Goal: Navigation & Orientation: Understand site structure

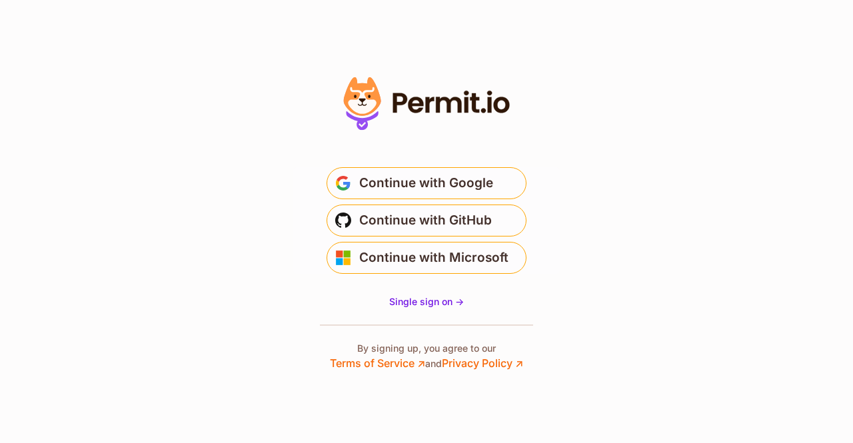
click at [379, 182] on span "Continue with Google" at bounding box center [426, 183] width 134 height 21
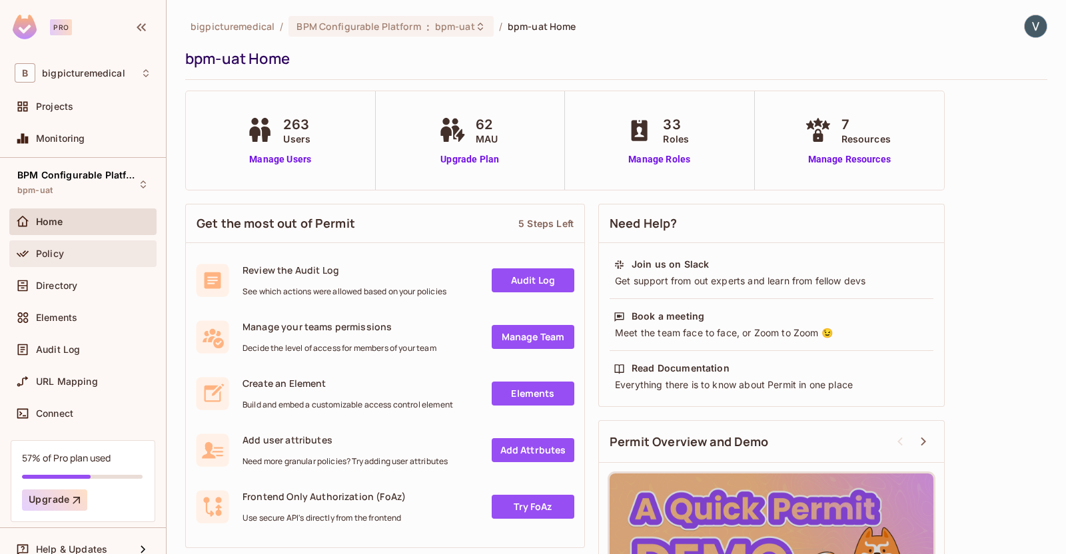
click at [69, 251] on div "Policy" at bounding box center [93, 254] width 115 height 11
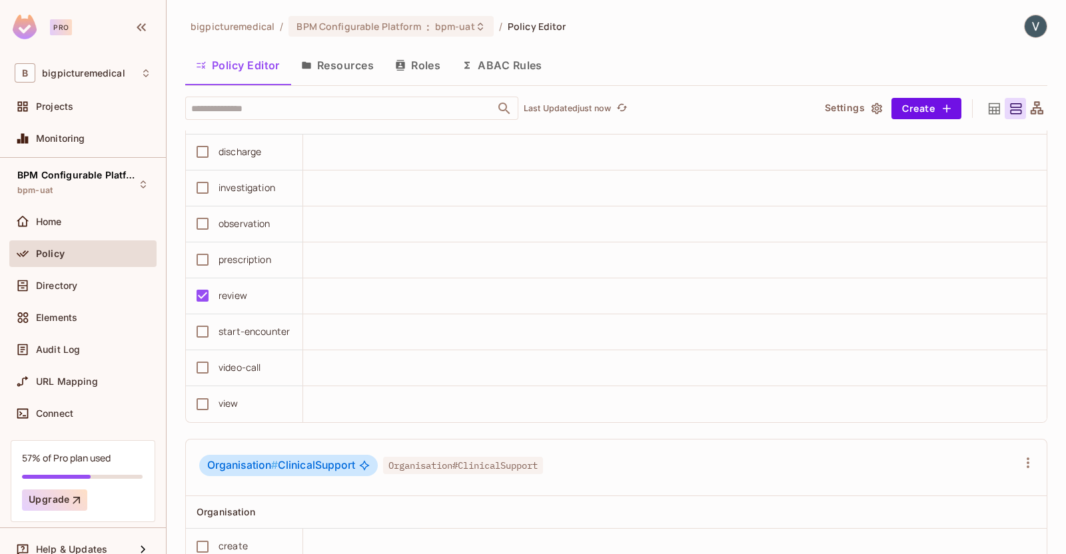
scroll to position [2755, 0]
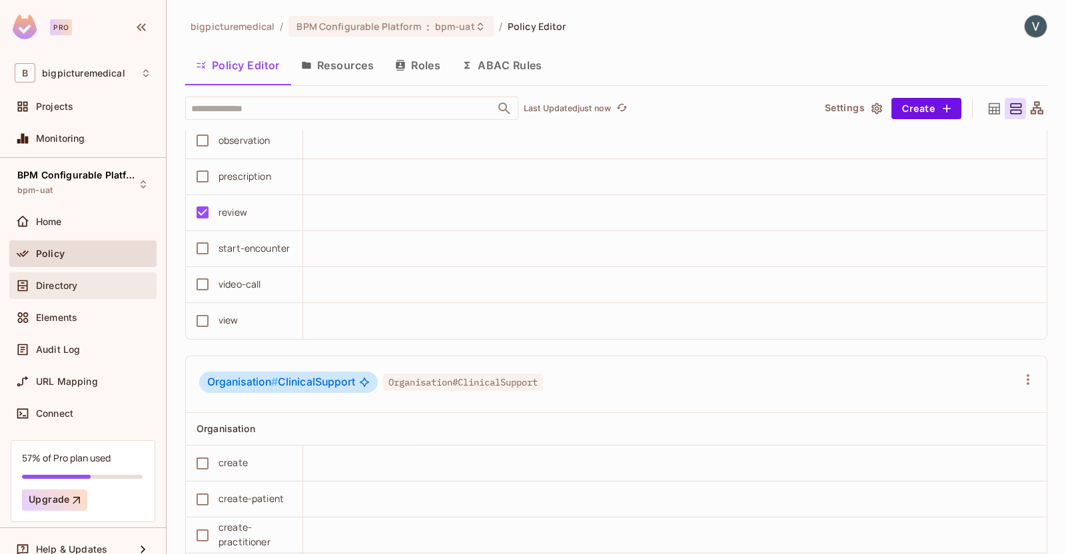
click at [51, 296] on div "Directory" at bounding box center [82, 286] width 147 height 27
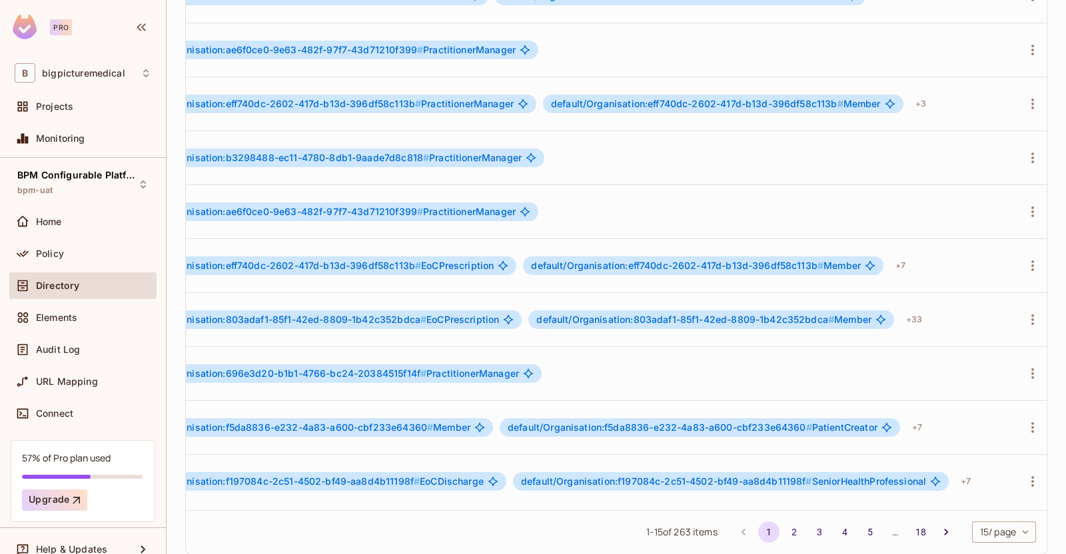
scroll to position [2, 387]
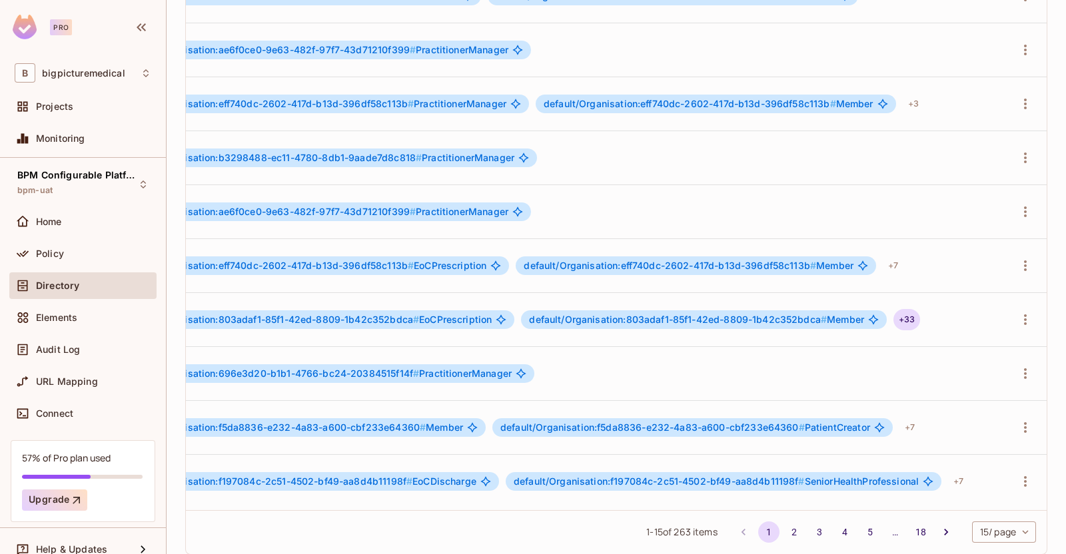
click at [894, 309] on div "+ 33" at bounding box center [907, 319] width 27 height 21
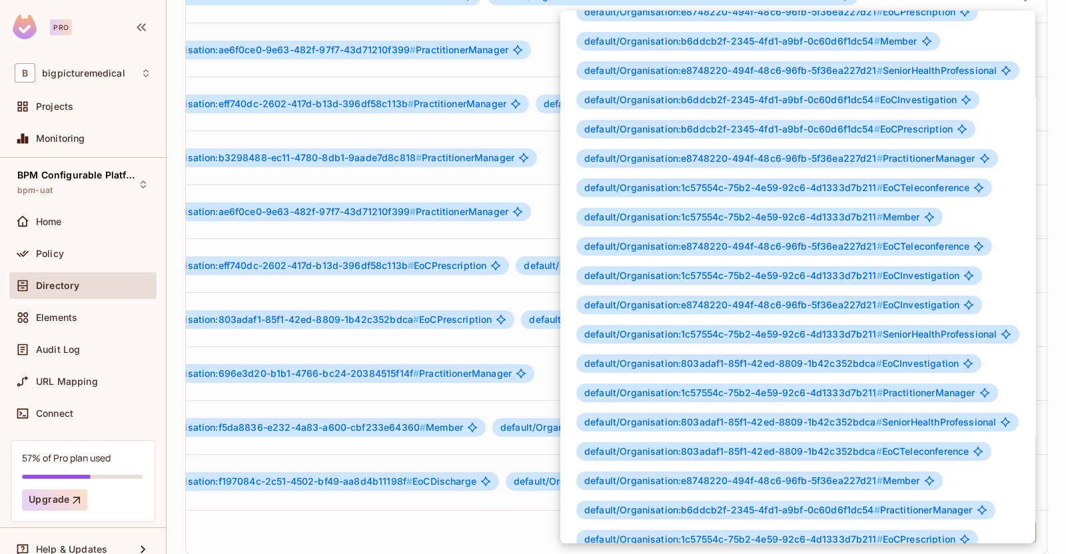
scroll to position [0, 0]
